Goal: Task Accomplishment & Management: Manage account settings

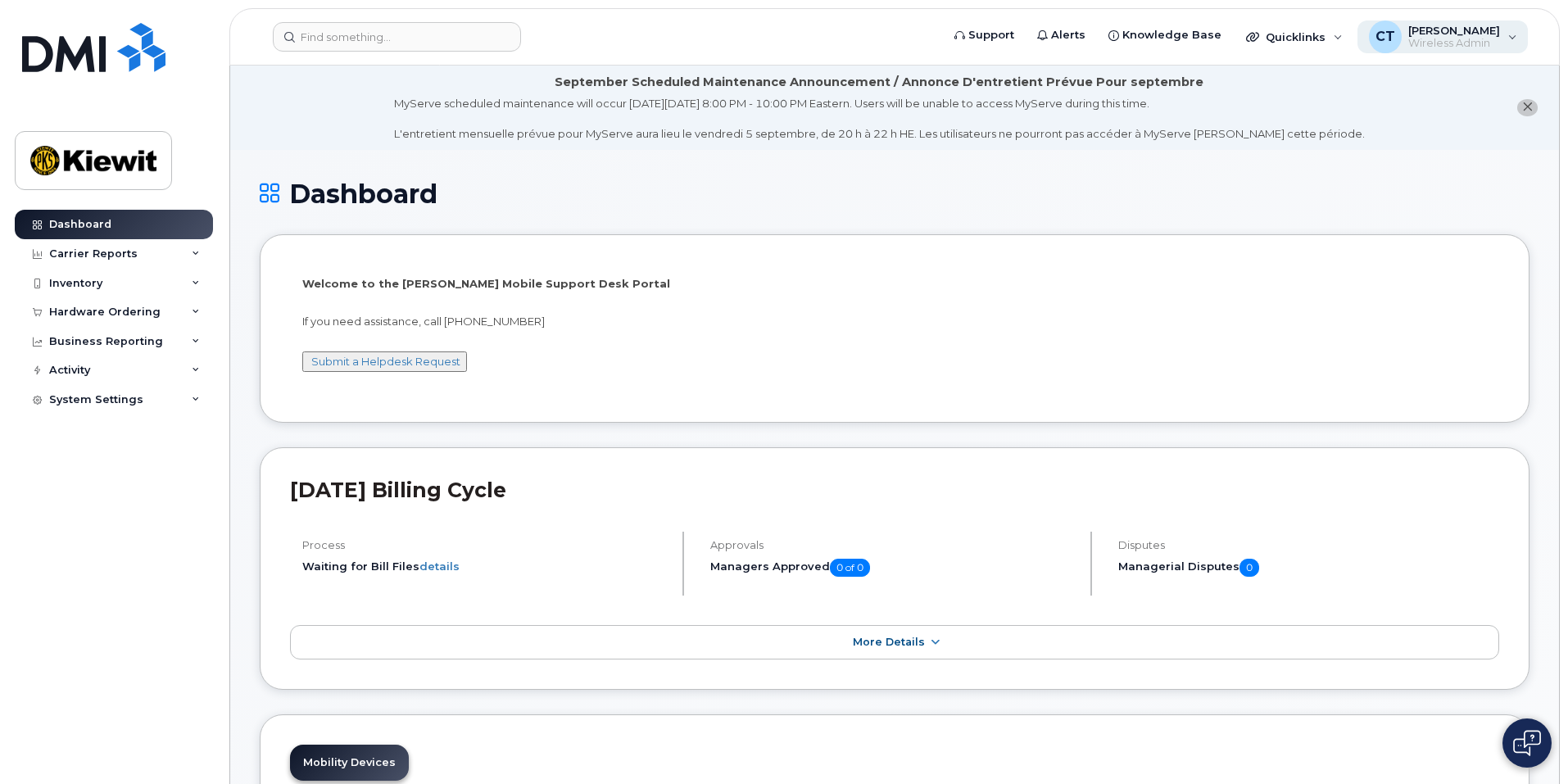
click at [1437, 32] on span "[PERSON_NAME]" at bounding box center [1454, 30] width 92 height 13
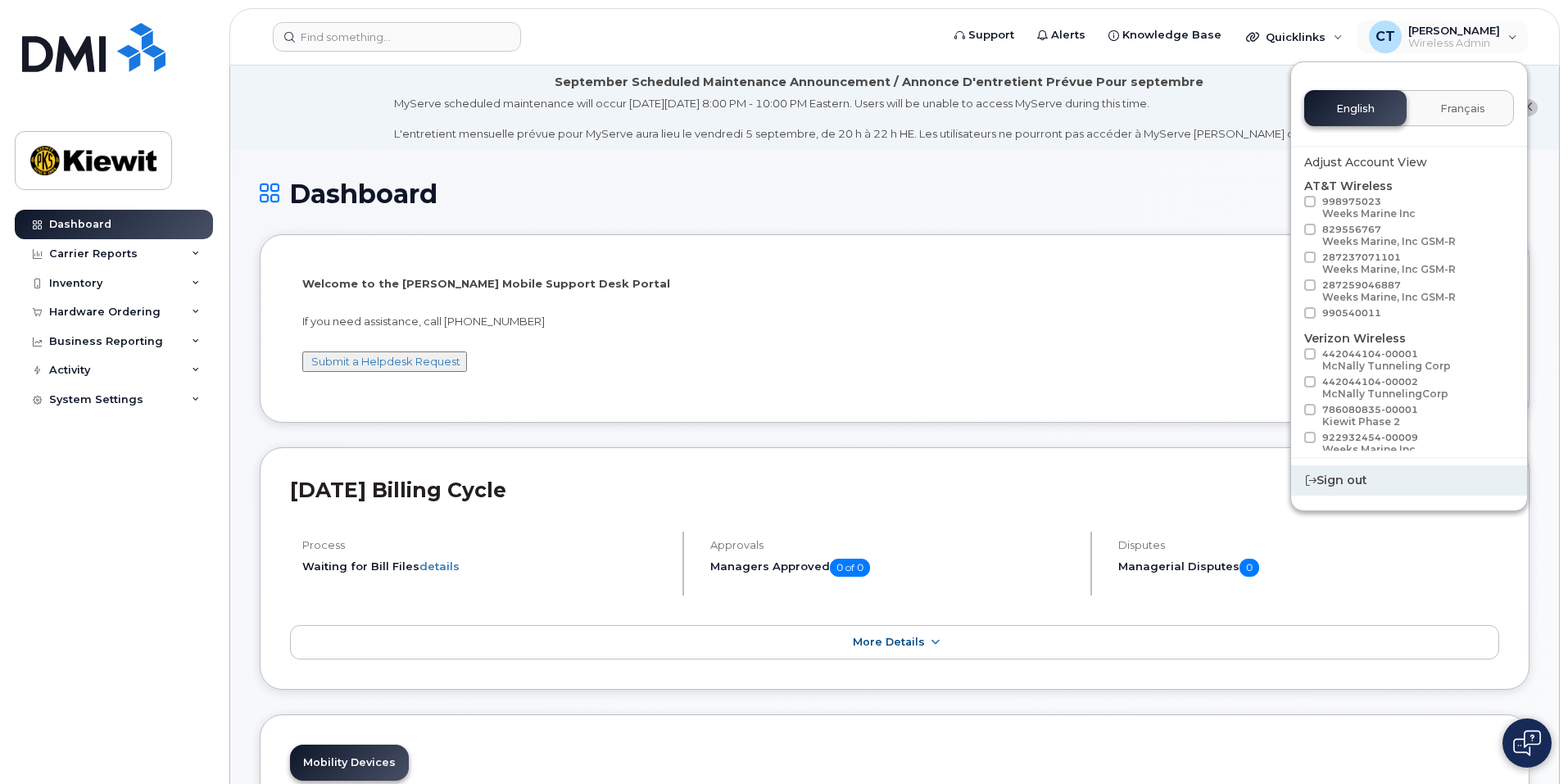
click at [1349, 478] on div "Sign out" at bounding box center [1409, 481] width 236 height 31
